Goal: Task Accomplishment & Management: Manage account settings

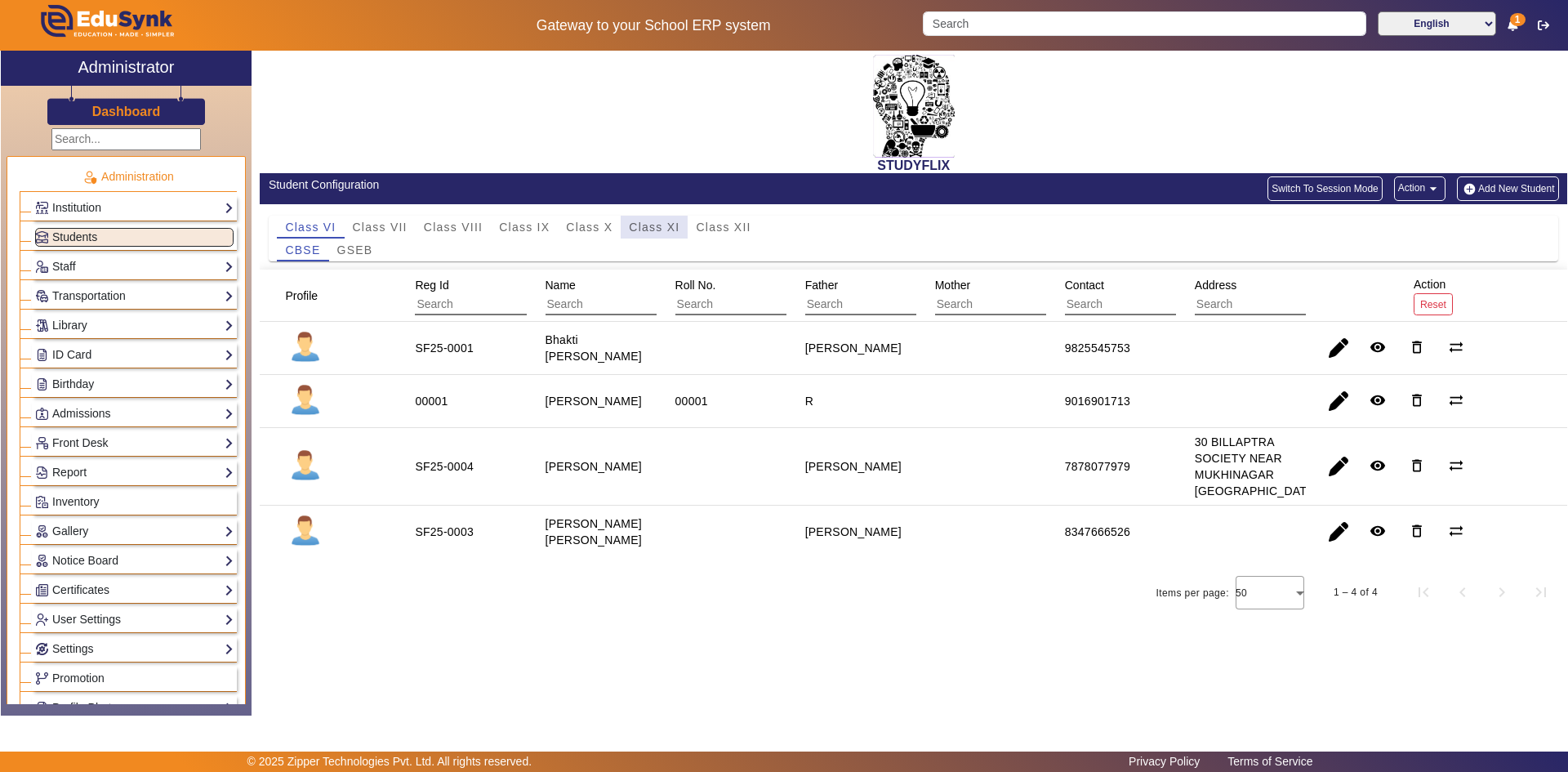
click at [658, 230] on span "Class XI" at bounding box center [654, 227] width 51 height 11
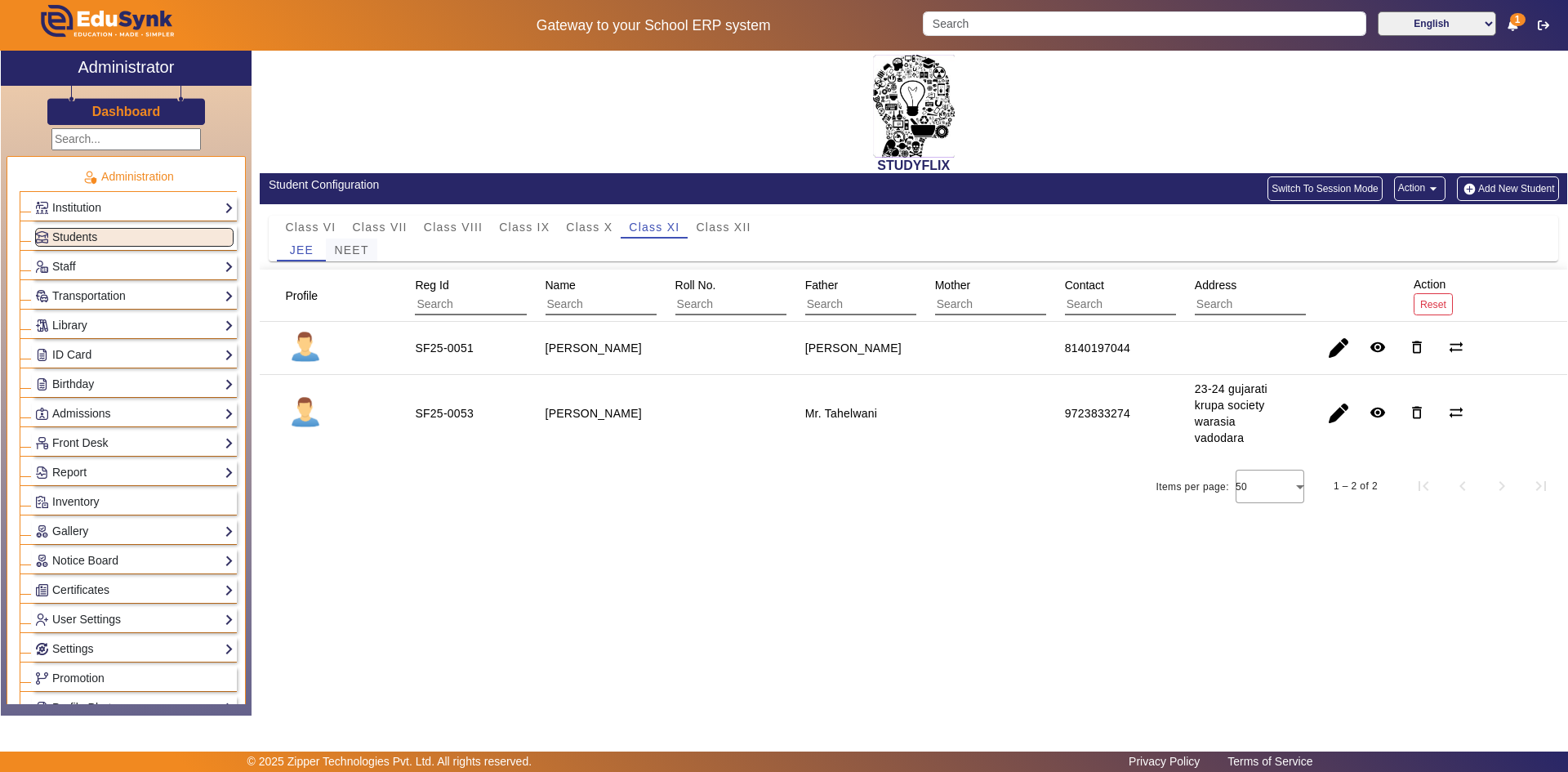
click at [358, 253] on span "NEET" at bounding box center [351, 250] width 34 height 11
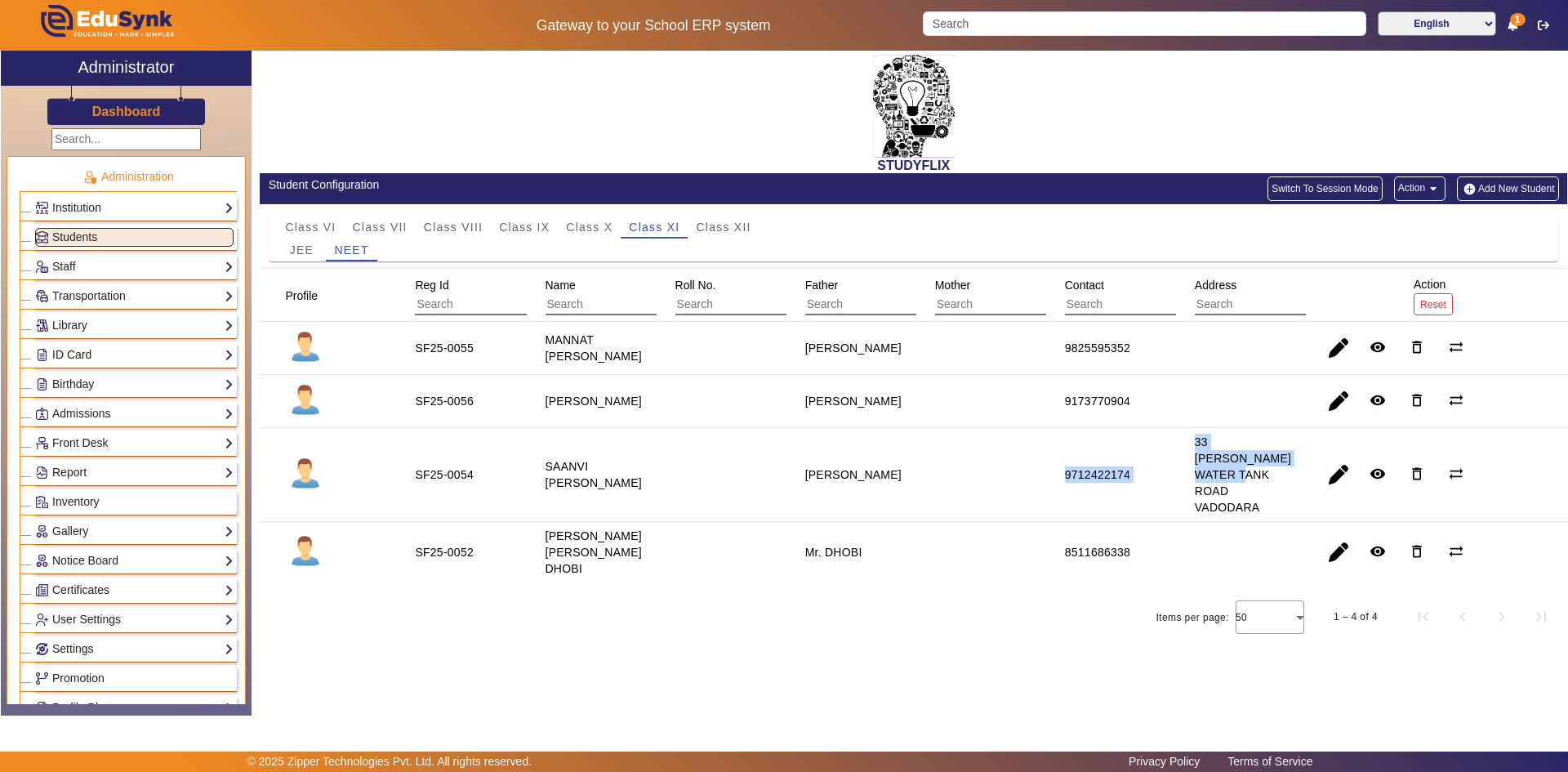
drag, startPoint x: 1119, startPoint y: 487, endPoint x: 1182, endPoint y: 487, distance: 63.0
click at [1182, 487] on mat-row "SF25-0054 SAANVI [PERSON_NAME] [PERSON_NAME] 9712422174 33 [PERSON_NAME] WATER …" at bounding box center [913, 475] width 1307 height 94
click at [1173, 487] on mat-cell "9712422174" at bounding box center [1111, 475] width 130 height 94
drag, startPoint x: 1047, startPoint y: 477, endPoint x: 1161, endPoint y: 487, distance: 114.4
click at [1161, 487] on mat-cell "9712422174" at bounding box center [1111, 475] width 130 height 94
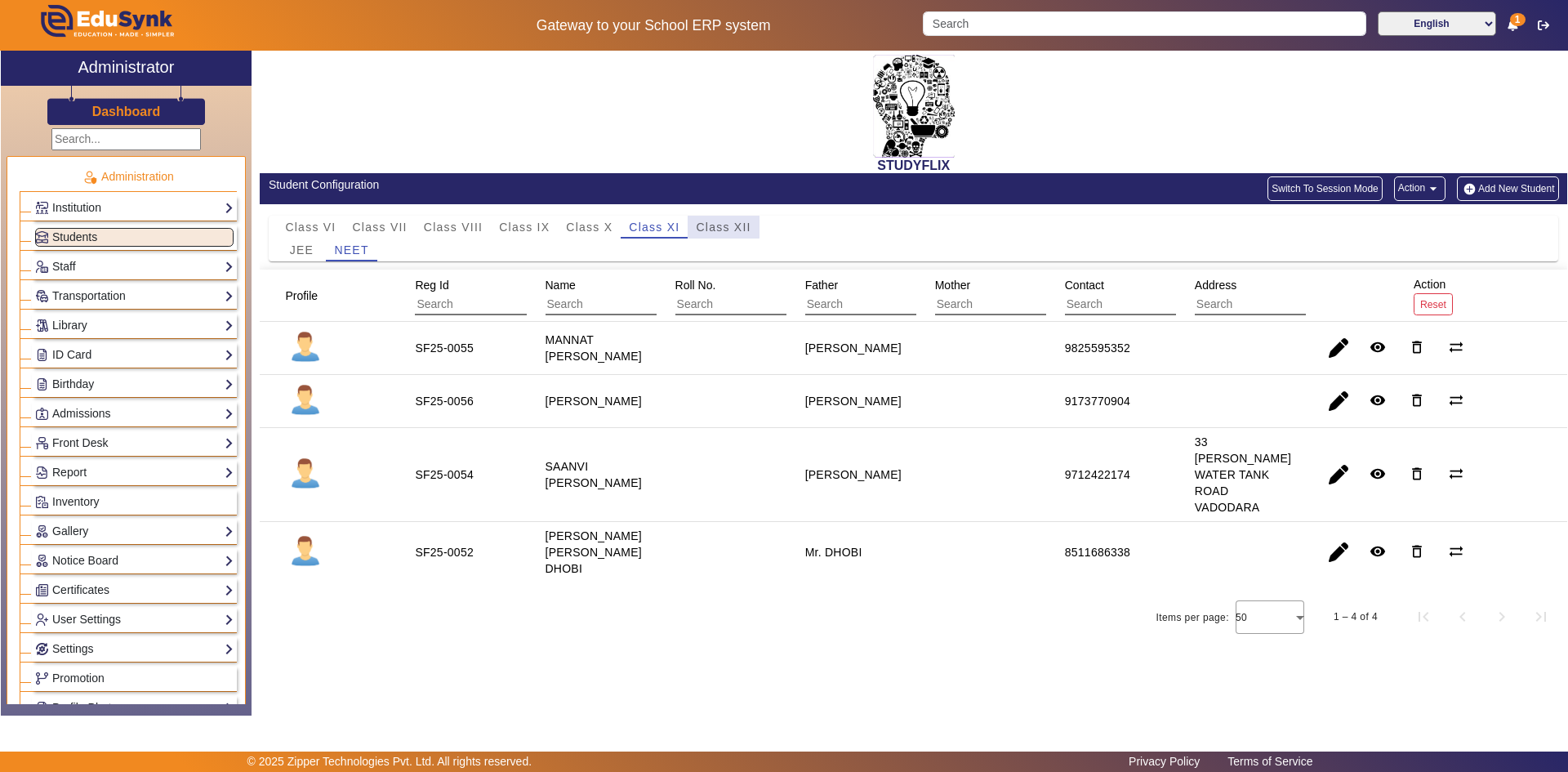
click at [716, 223] on span "Class XII" at bounding box center [723, 227] width 55 height 11
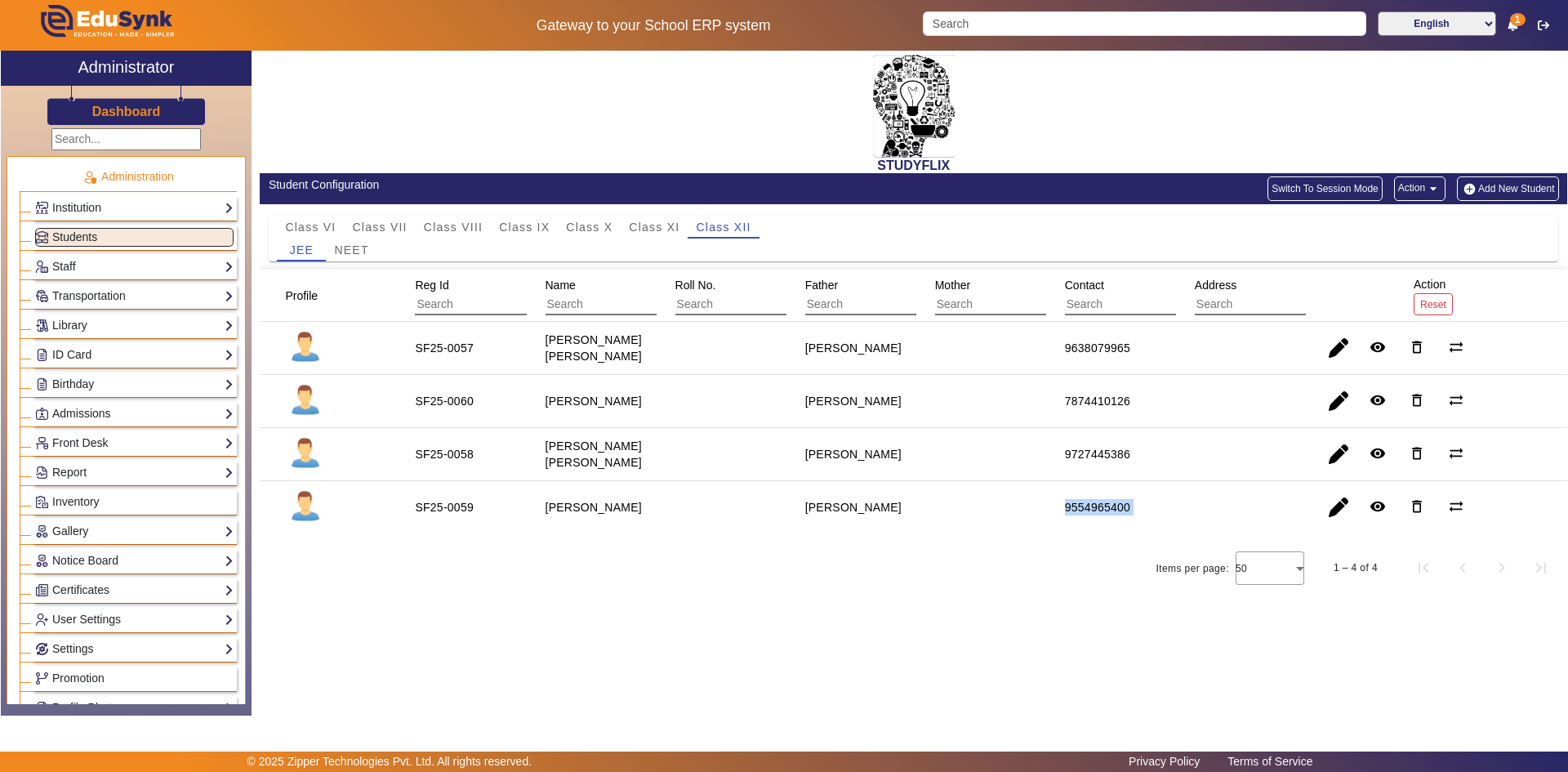
drag, startPoint x: 1030, startPoint y: 504, endPoint x: 1298, endPoint y: 521, distance: 268.5
click at [1298, 521] on mat-row "SF25-0059 [PERSON_NAME] [PERSON_NAME] 9554965400 remove_red_eye delete_outline …" at bounding box center [913, 507] width 1307 height 52
click at [636, 228] on span "Class XI" at bounding box center [654, 227] width 51 height 11
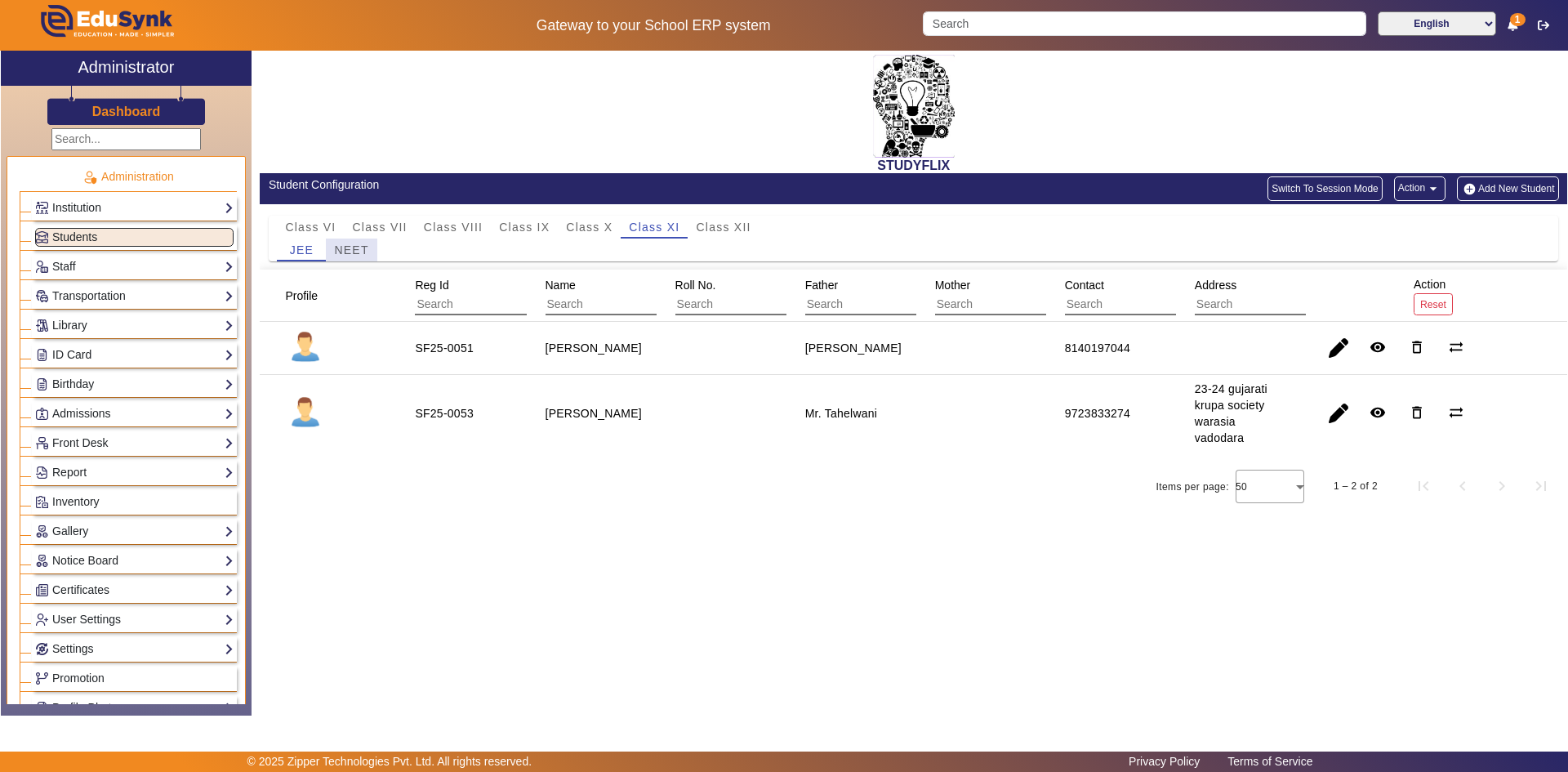
click at [356, 249] on span "NEET" at bounding box center [351, 250] width 34 height 11
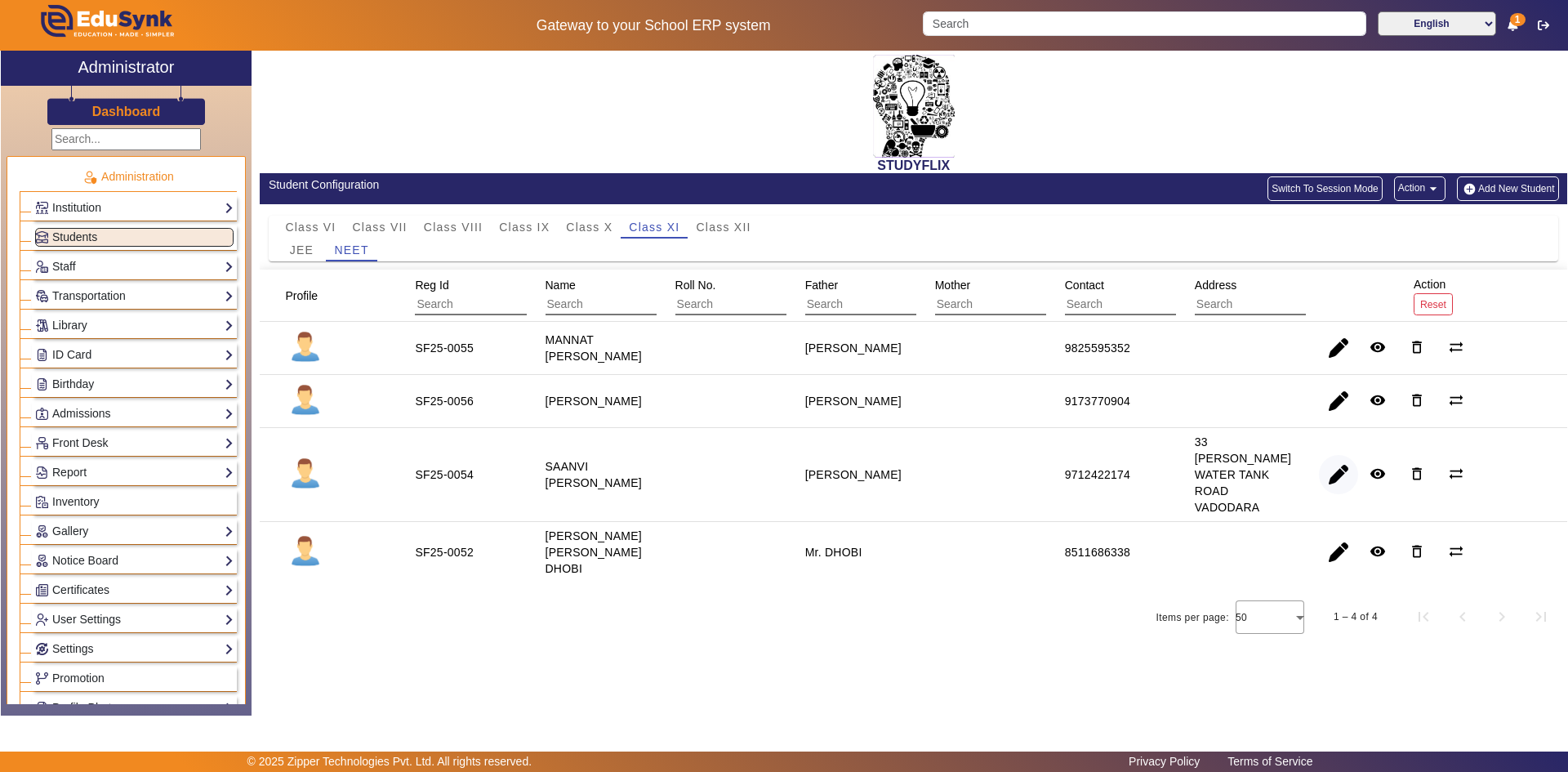
click at [1346, 475] on span "button" at bounding box center [1337, 474] width 39 height 39
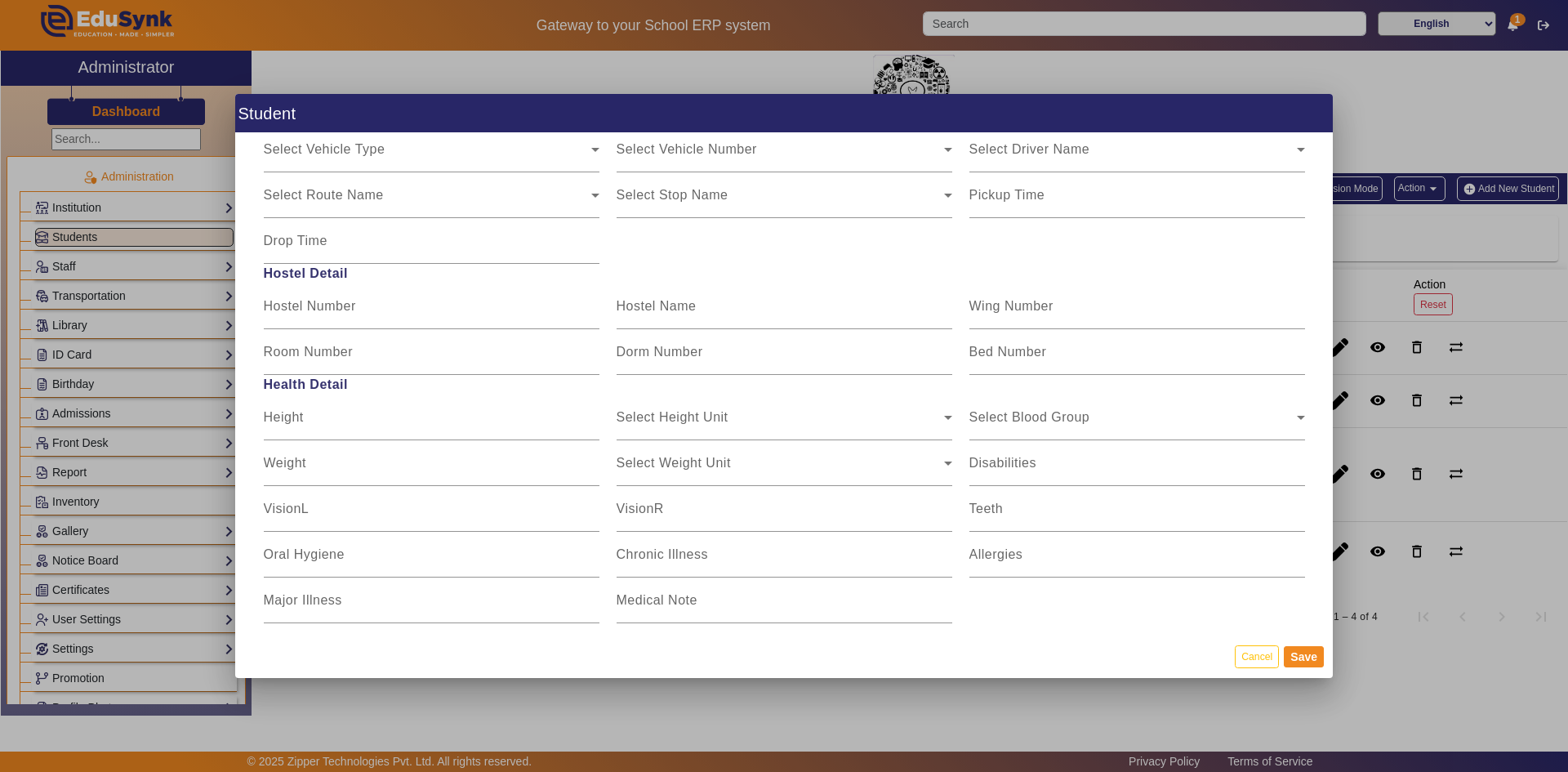
scroll to position [2062, 0]
